Goal: Navigation & Orientation: Find specific page/section

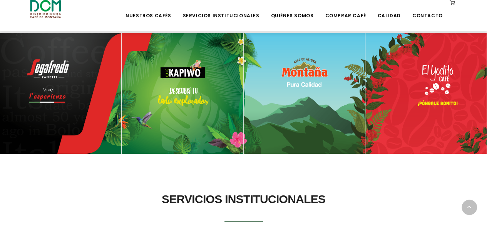
scroll to position [385, 0]
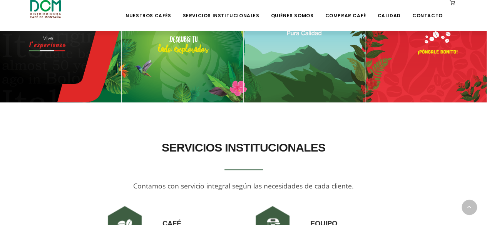
click at [328, 93] on img at bounding box center [304, 41] width 121 height 121
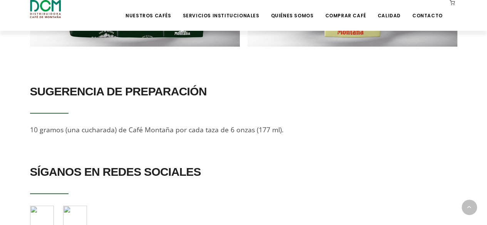
scroll to position [774, 0]
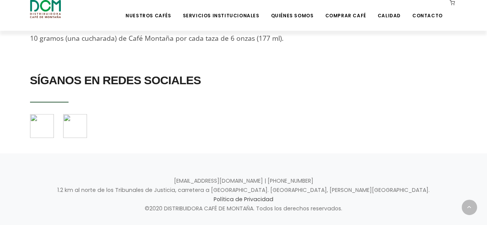
click at [33, 114] on img at bounding box center [42, 126] width 24 height 24
click at [70, 120] on div "SÍGANOS EN REDES SOCIALES" at bounding box center [243, 110] width 439 height 80
click at [75, 119] on img at bounding box center [75, 126] width 24 height 24
